Goal: Find specific page/section: Find specific page/section

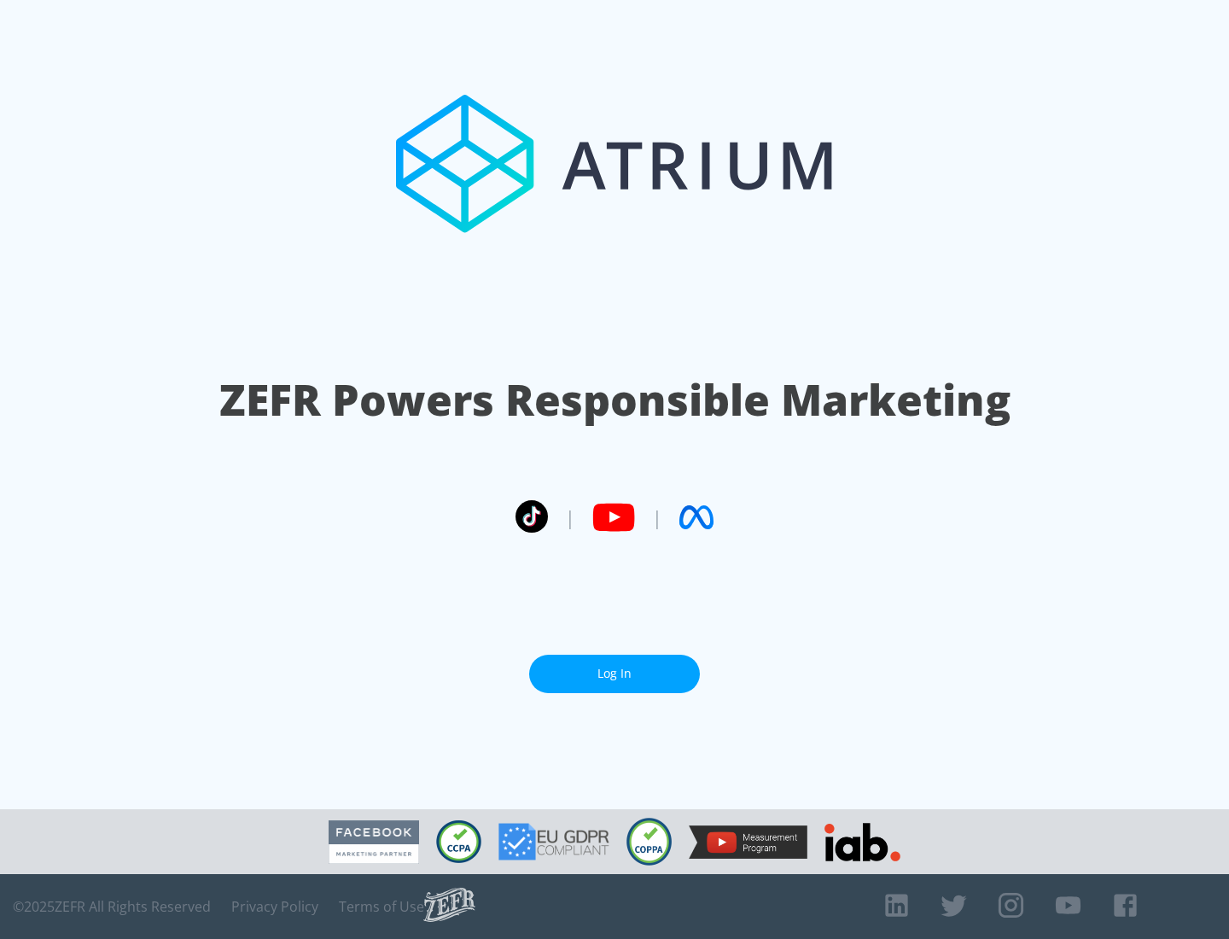
click at [614, 673] on link "Log In" at bounding box center [614, 673] width 171 height 38
